Goal: Task Accomplishment & Management: Manage account settings

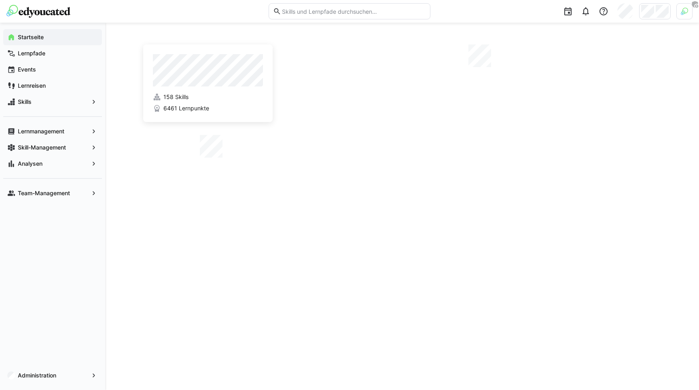
click at [682, 15] on div at bounding box center [684, 11] width 16 height 16
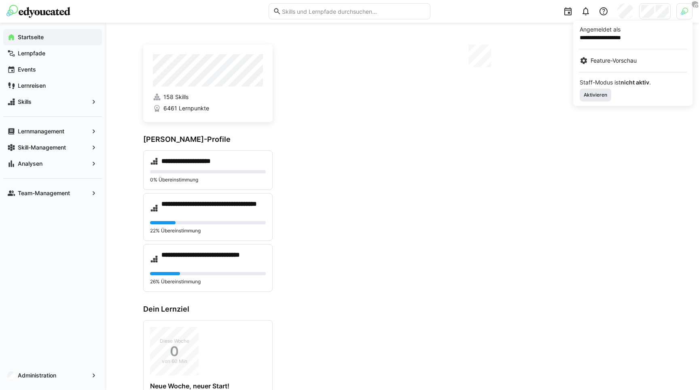
click at [592, 99] on span "Aktivieren" at bounding box center [596, 95] width 32 height 13
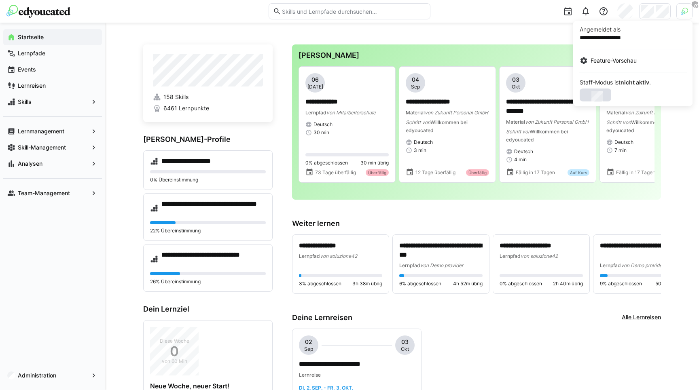
click at [652, 8] on div at bounding box center [349, 195] width 699 height 390
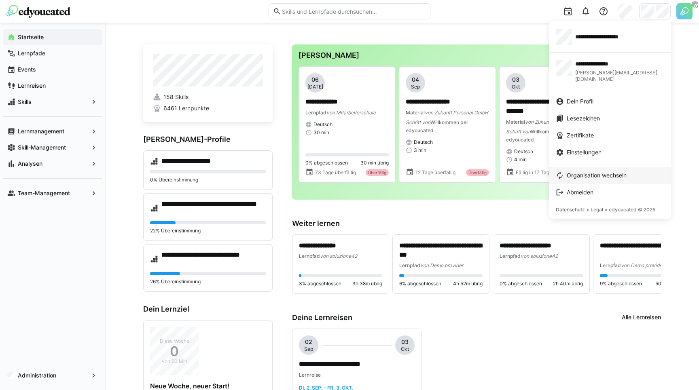
click at [585, 171] on span "Organisation wechseln" at bounding box center [597, 175] width 60 height 8
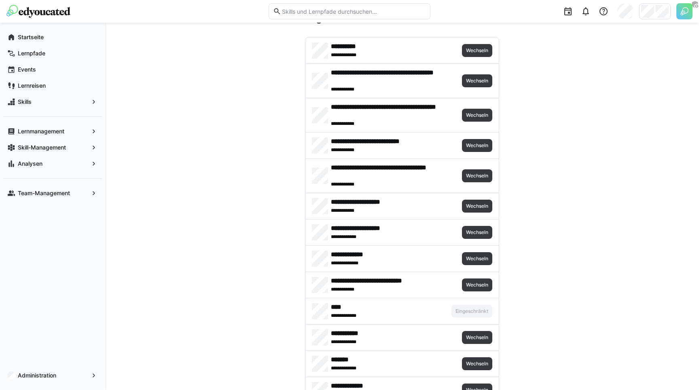
scroll to position [31, 0]
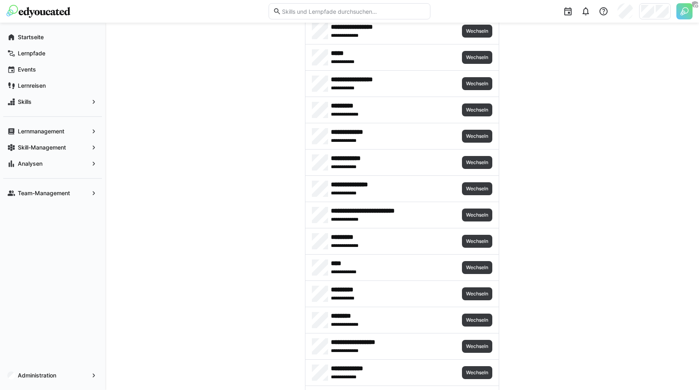
scroll to position [672, 0]
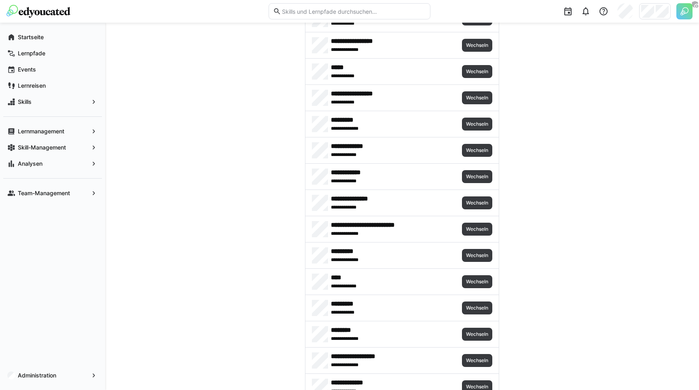
click at [689, 14] on img at bounding box center [684, 11] width 16 height 16
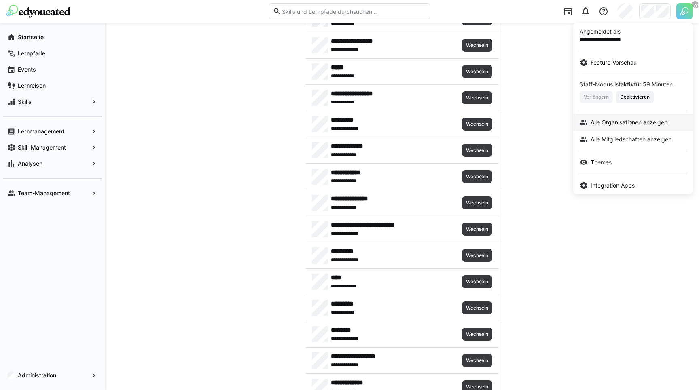
click at [618, 126] on link "Alle Organisationen anzeigen" at bounding box center [632, 122] width 119 height 17
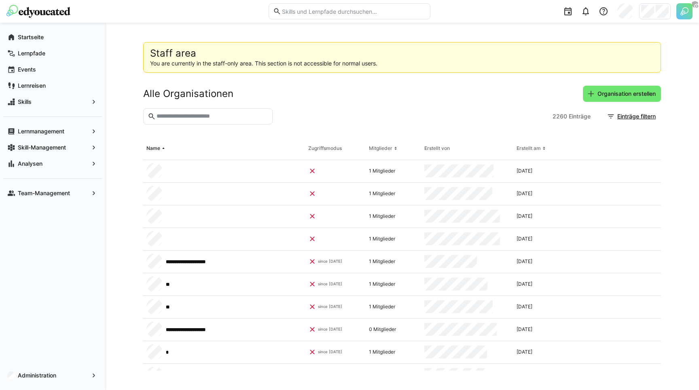
click at [226, 120] on input "text" at bounding box center [212, 116] width 112 height 7
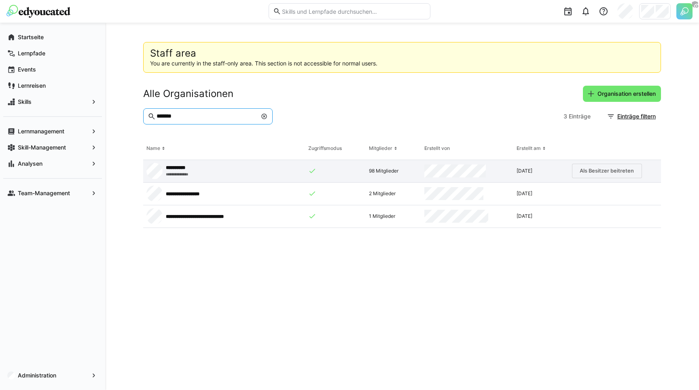
type input "*******"
click at [613, 163] on div "Als Besitzer beitreten" at bounding box center [615, 171] width 92 height 23
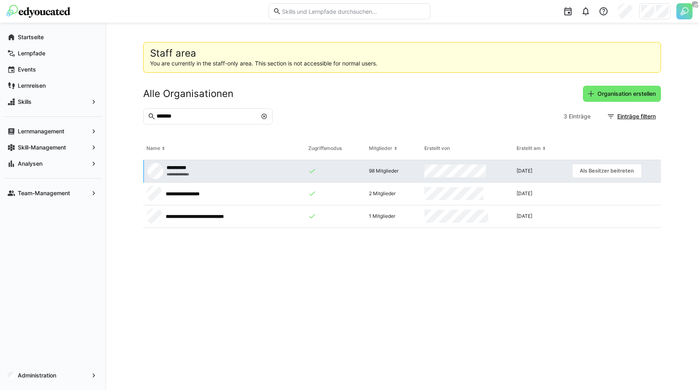
click at [607, 169] on app-request-click "Als Besitzer beitreten" at bounding box center [607, 171] width 70 height 15
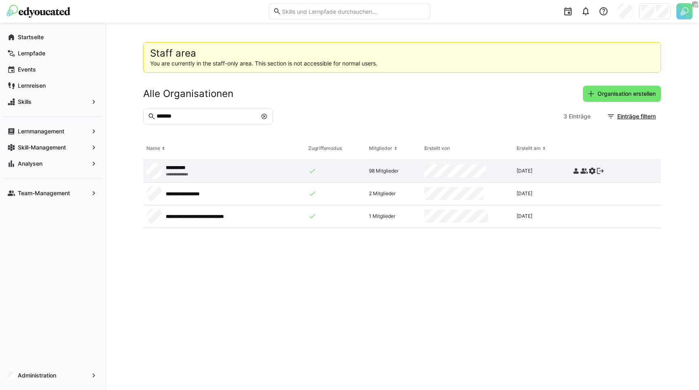
click at [592, 171] on eds-icon at bounding box center [592, 171] width 8 height 8
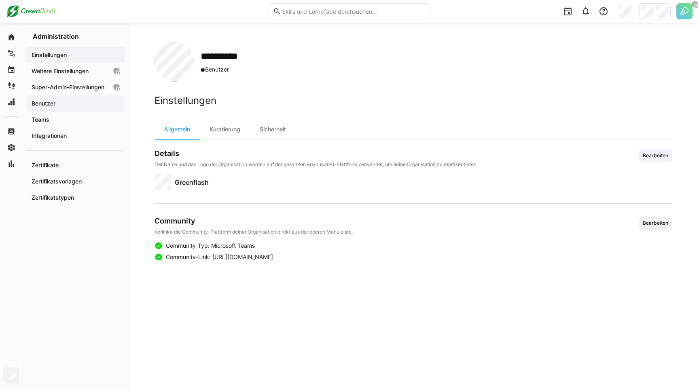
click at [52, 108] on span "Benutzer" at bounding box center [75, 103] width 90 height 8
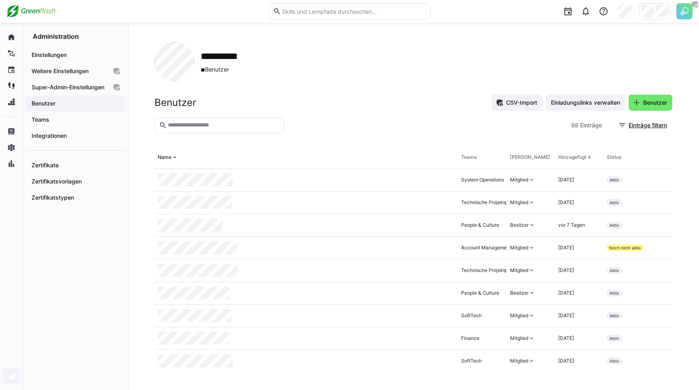
click at [204, 121] on eds-input at bounding box center [218, 125] width 129 height 16
type input "******"
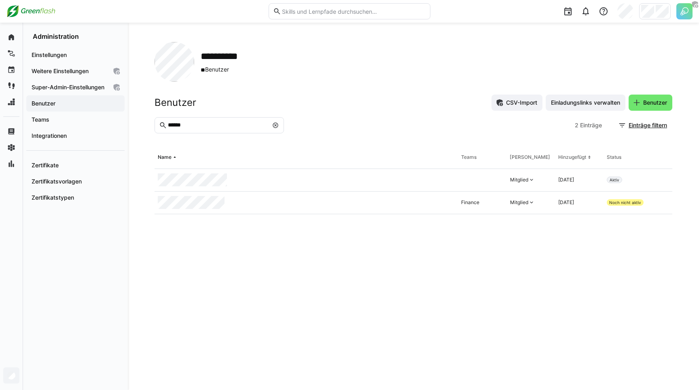
click at [355, 57] on div "**********" at bounding box center [413, 62] width 518 height 40
